Goal: Transaction & Acquisition: Purchase product/service

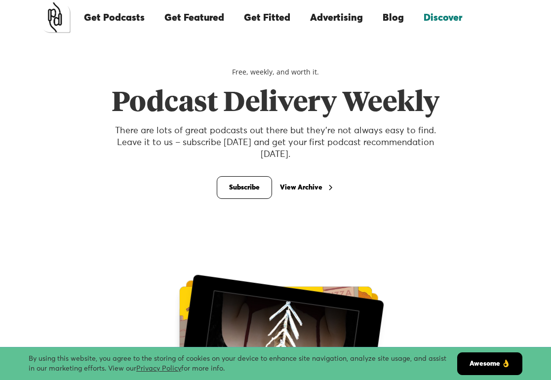
click at [331, 19] on link "Advertising" at bounding box center [336, 18] width 73 height 34
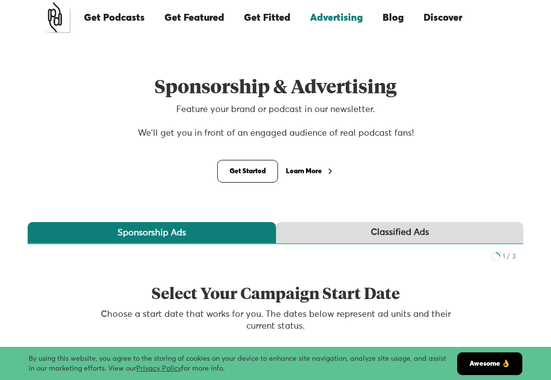
click at [305, 171] on div "Learn More" at bounding box center [304, 171] width 36 height 7
click at [389, 239] on link "Classified Ads" at bounding box center [399, 233] width 247 height 22
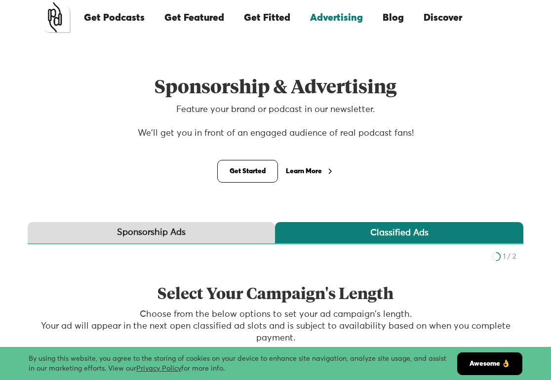
click at [213, 15] on link "Get Featured" at bounding box center [195, 18] width 80 height 34
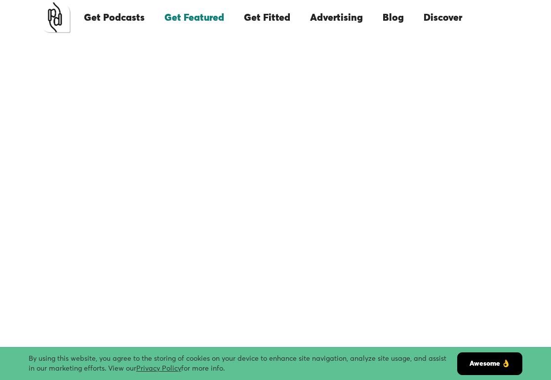
scroll to position [36, 0]
